Goal: Task Accomplishment & Management: Use online tool/utility

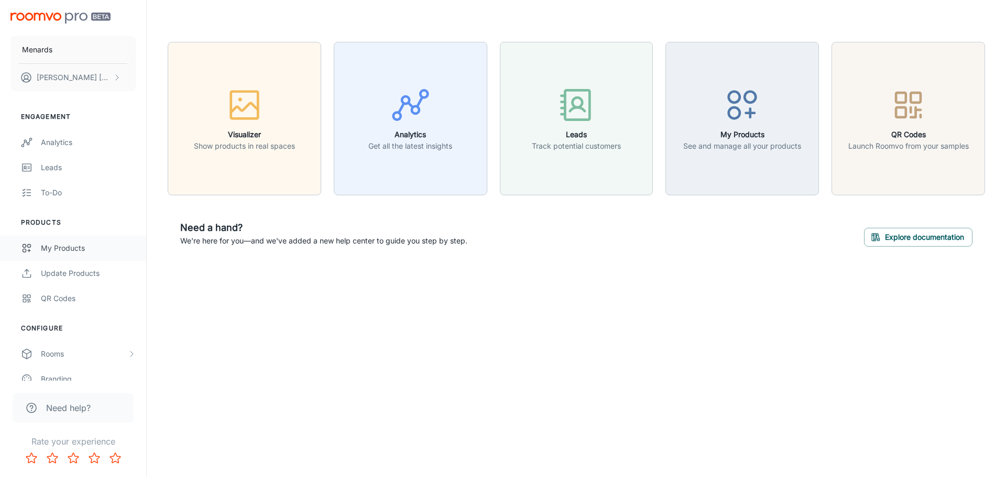
click at [61, 252] on div "My Products" at bounding box center [88, 249] width 95 height 12
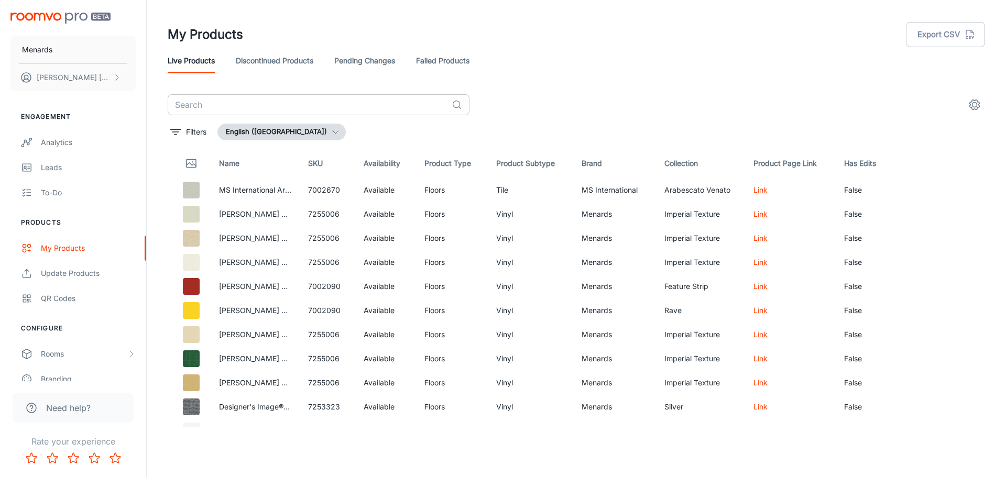
click at [228, 105] on input "text" at bounding box center [308, 104] width 280 height 21
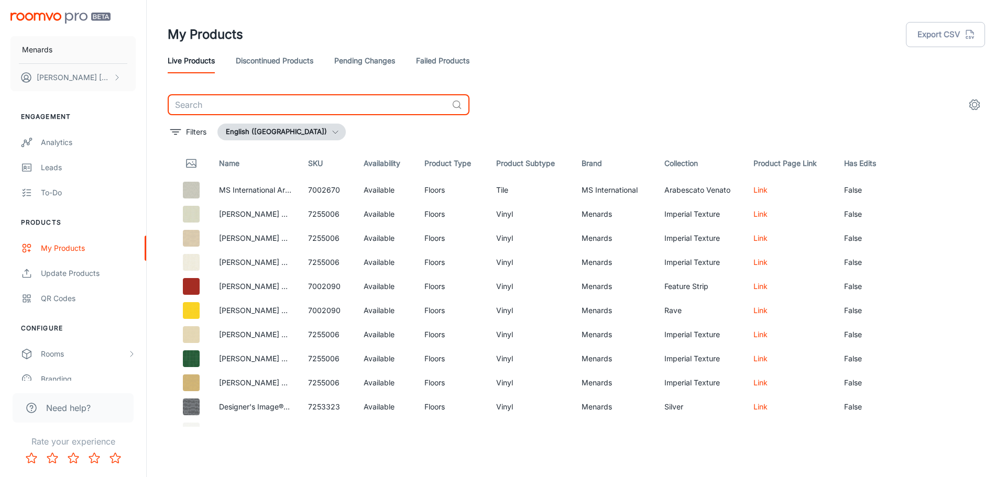
paste input "500069001"
type input "500069001"
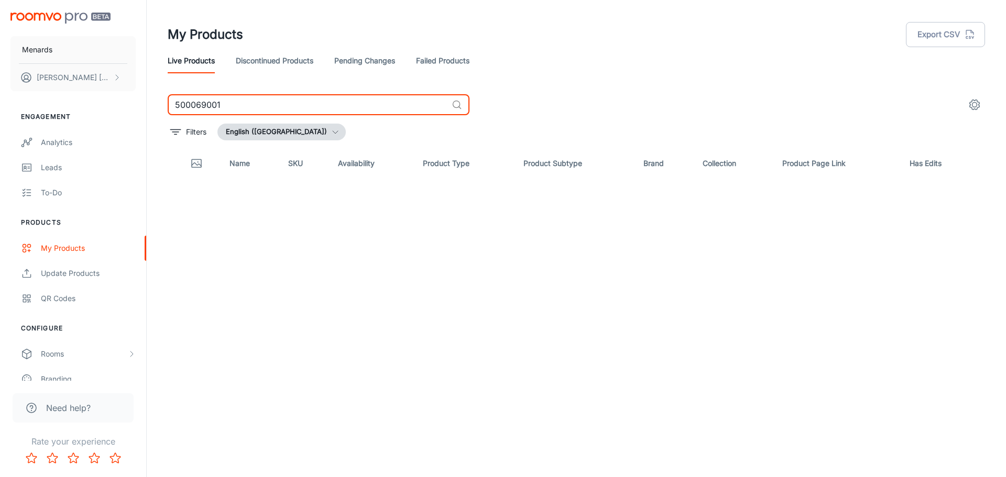
click at [306, 60] on link "Discontinued Products" at bounding box center [275, 60] width 78 height 25
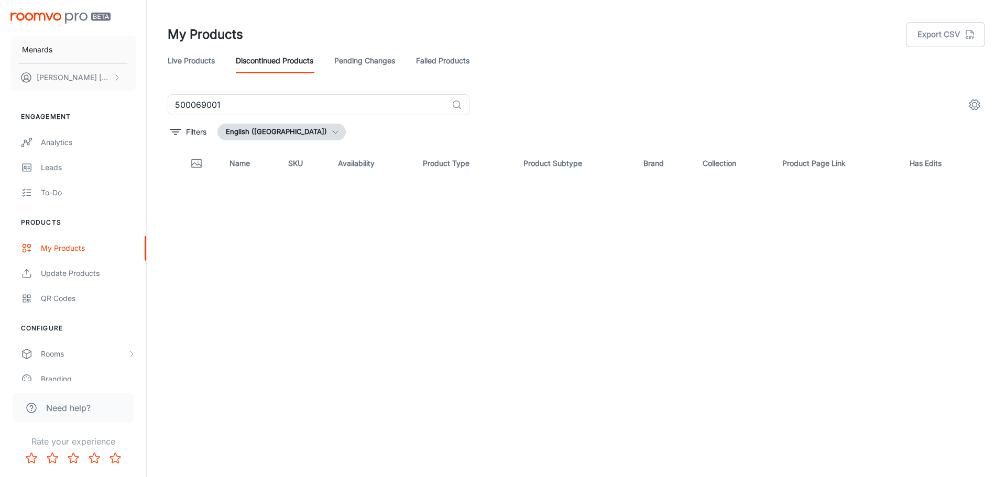
click at [443, 61] on link "Failed Products" at bounding box center [442, 60] width 53 height 25
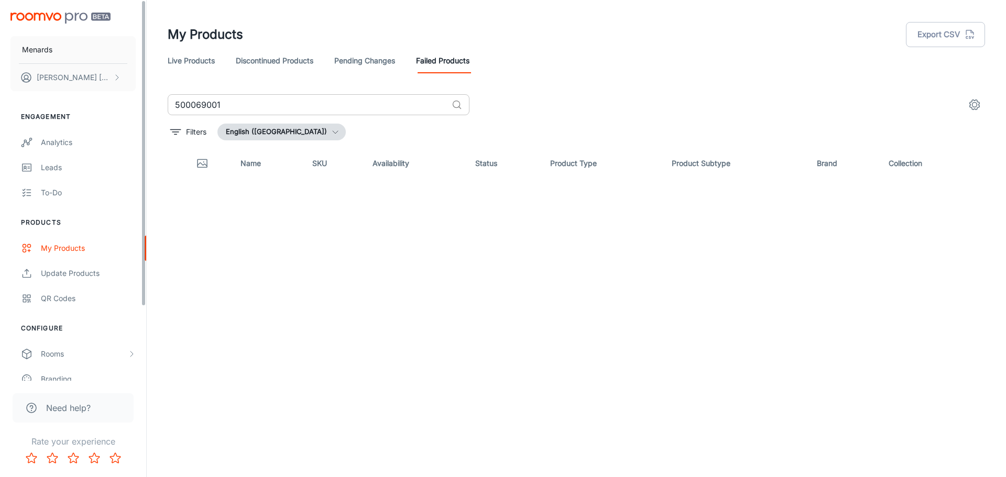
click at [455, 95] on div "500069001 ​" at bounding box center [319, 104] width 302 height 21
click at [456, 101] on circle at bounding box center [456, 104] width 7 height 7
click at [456, 108] on circle at bounding box center [456, 104] width 7 height 7
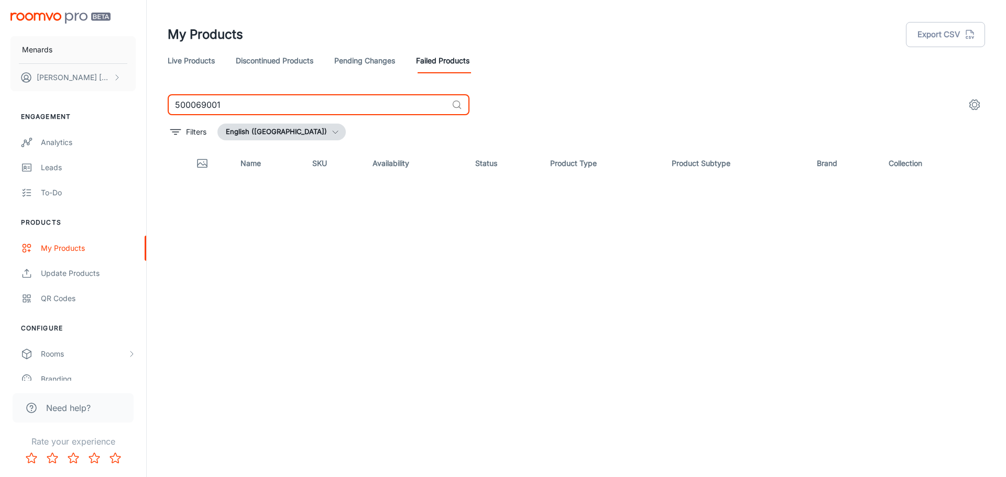
drag, startPoint x: 239, startPoint y: 110, endPoint x: 134, endPoint y: 103, distance: 105.5
click at [134, 105] on div "Menards [PERSON_NAME] Engagement Analytics Leads To-do Products My Products Upd…" at bounding box center [503, 234] width 1006 height 469
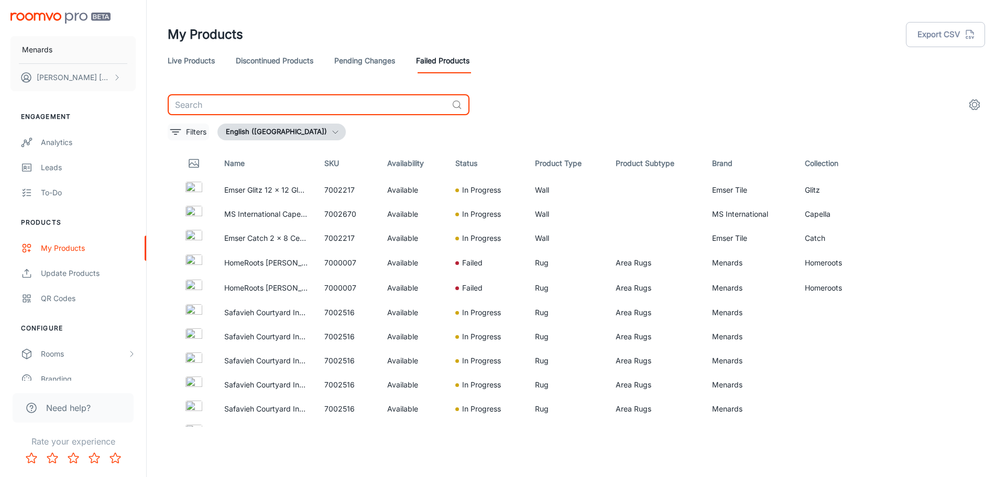
click at [196, 130] on p "Filters" at bounding box center [196, 132] width 20 height 12
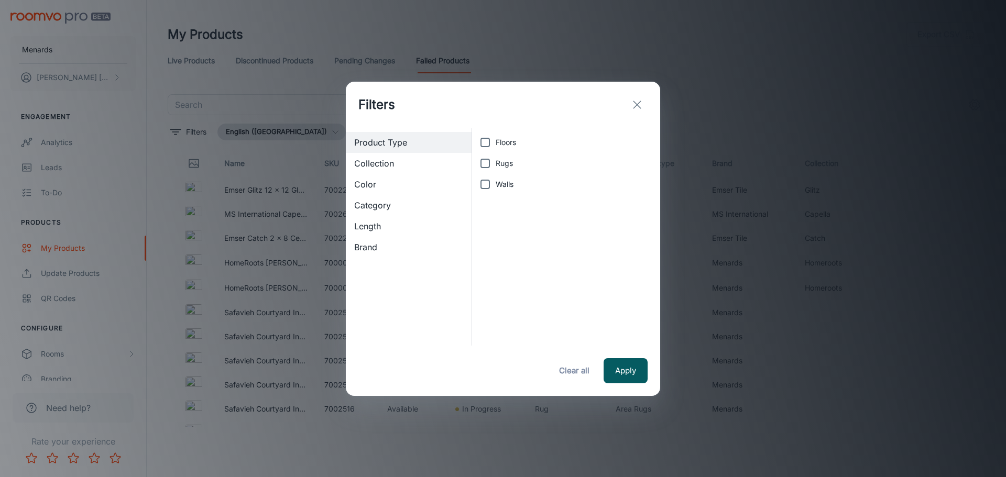
click at [397, 205] on span "Category" at bounding box center [408, 205] width 109 height 13
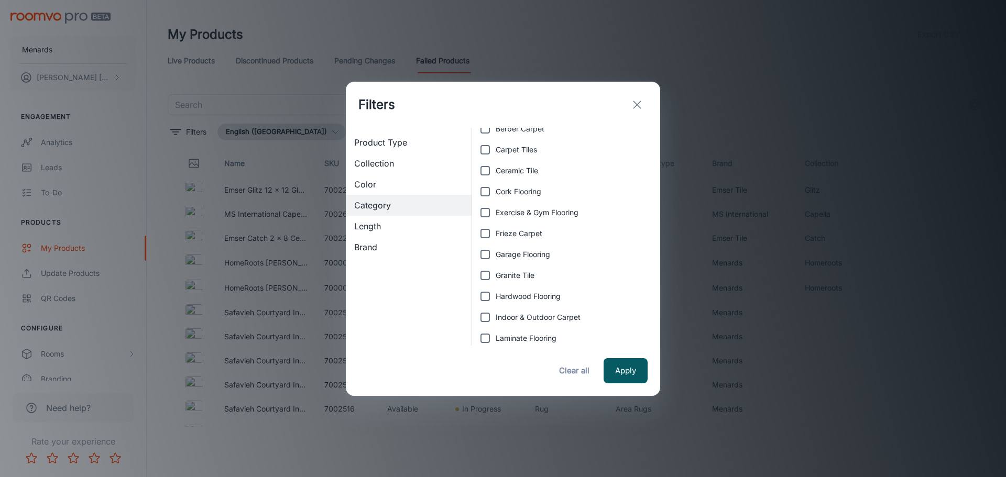
scroll to position [52, 0]
click at [484, 320] on input "Laminate Flooring" at bounding box center [485, 320] width 21 height 21
checkbox input "true"
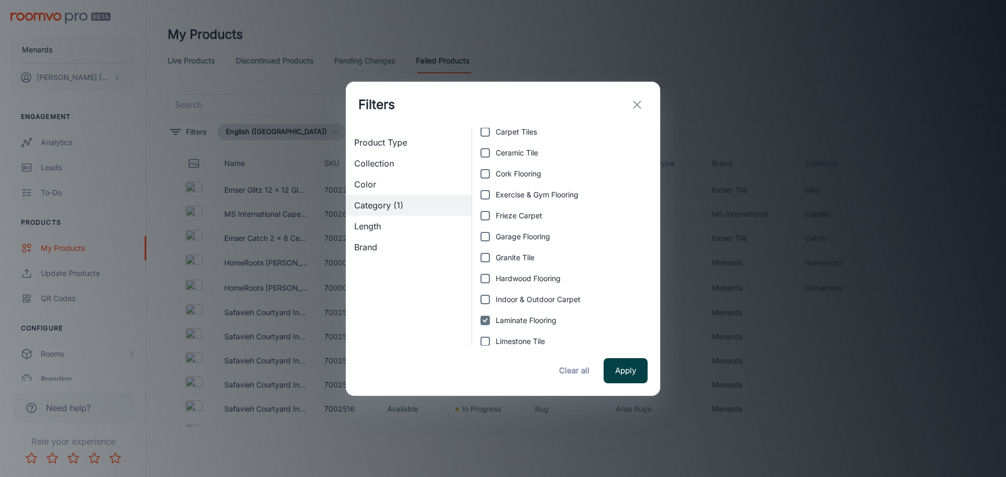
click at [621, 374] on button "Apply" at bounding box center [626, 370] width 44 height 25
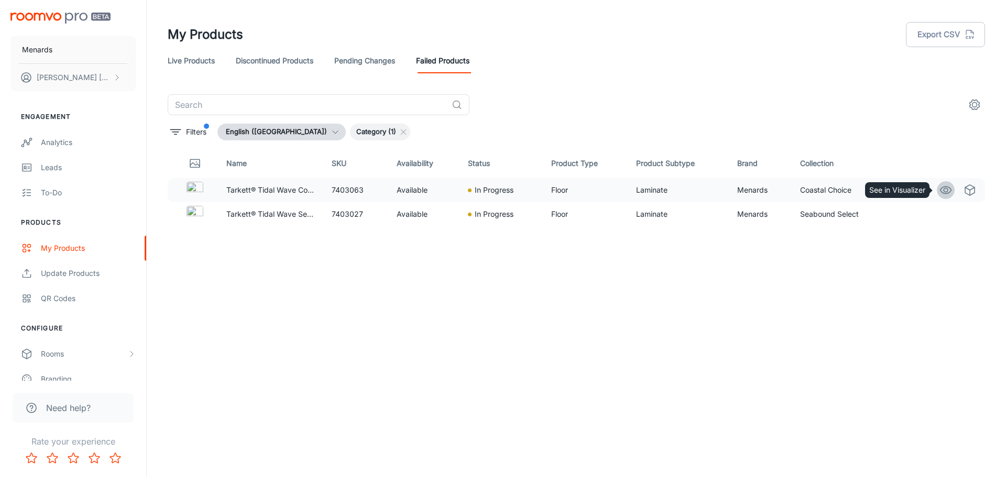
click at [945, 189] on circle "See in Visualizer" at bounding box center [946, 190] width 4 height 4
